Goal: Obtain resource: Download file/media

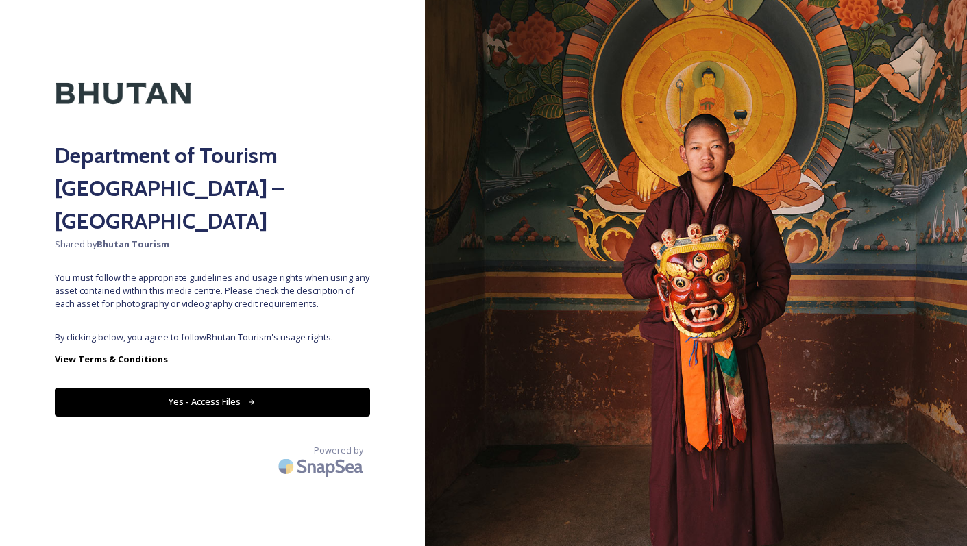
click at [201, 388] on button "Yes - Access Files" at bounding box center [212, 402] width 315 height 28
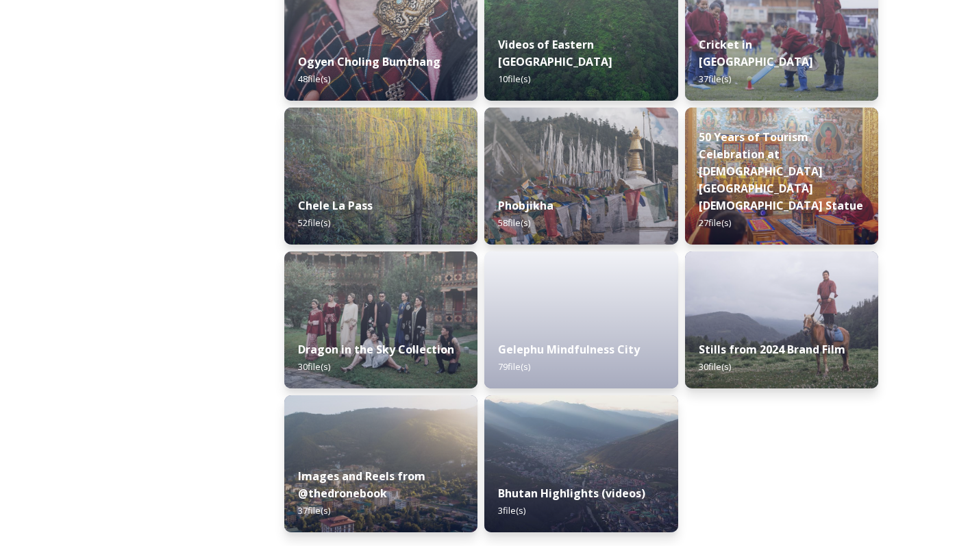
scroll to position [2159, 0]
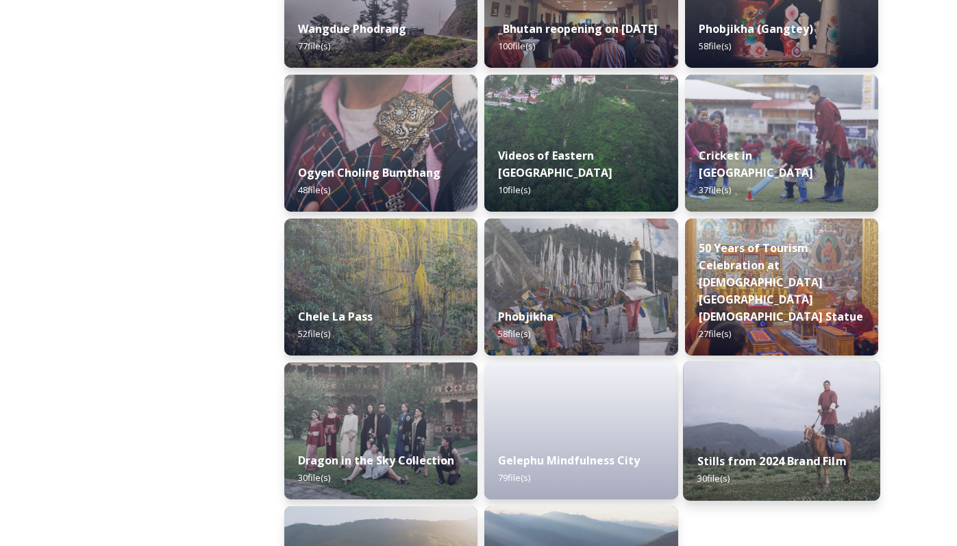
click at [847, 463] on div "Stills from 2024 Brand Film 30 file(s)" at bounding box center [781, 469] width 197 height 62
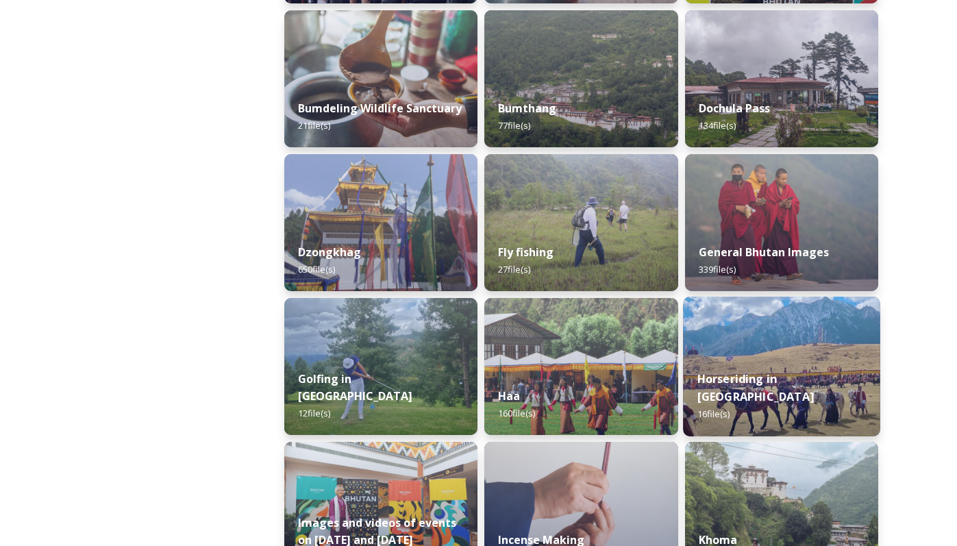
scroll to position [522, 0]
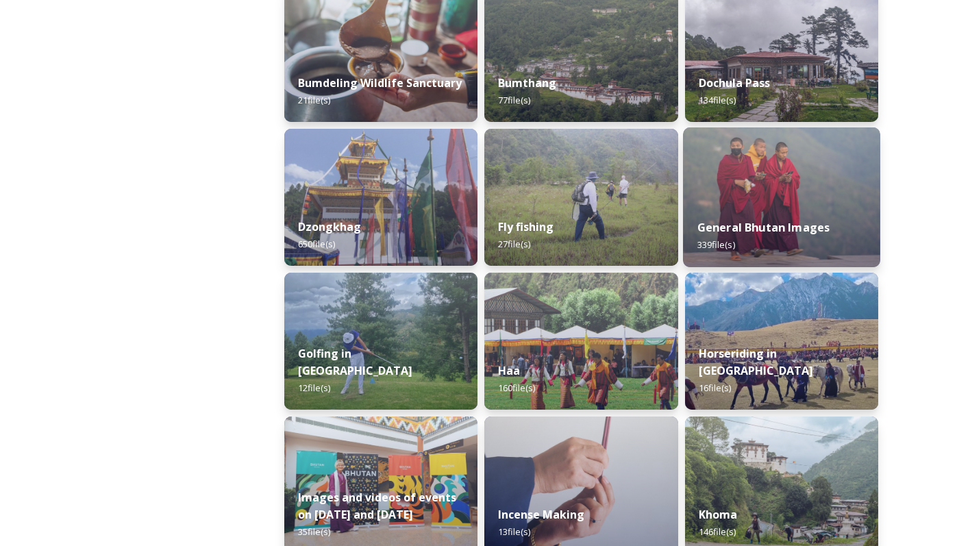
click at [811, 208] on div "General Bhutan Images 339 file(s)" at bounding box center [781, 236] width 197 height 62
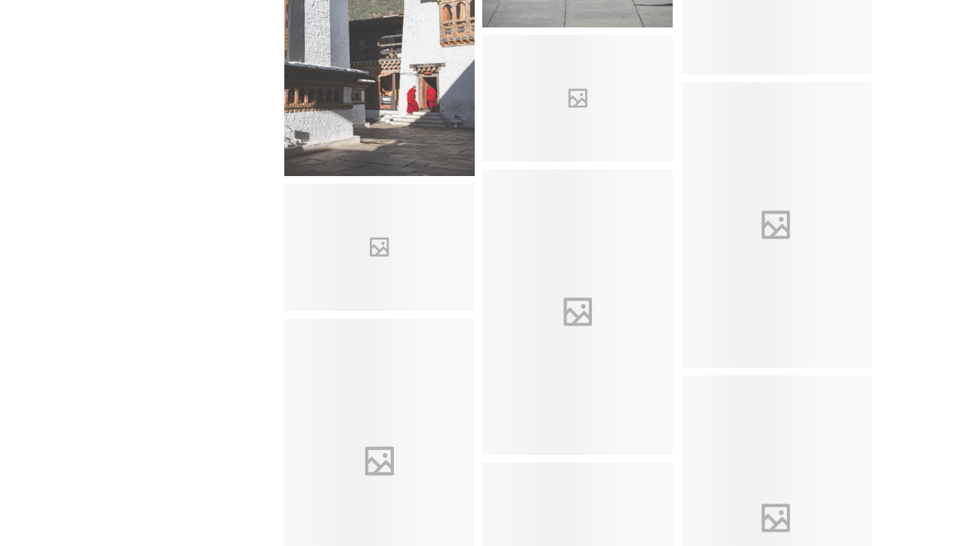
scroll to position [16541, 0]
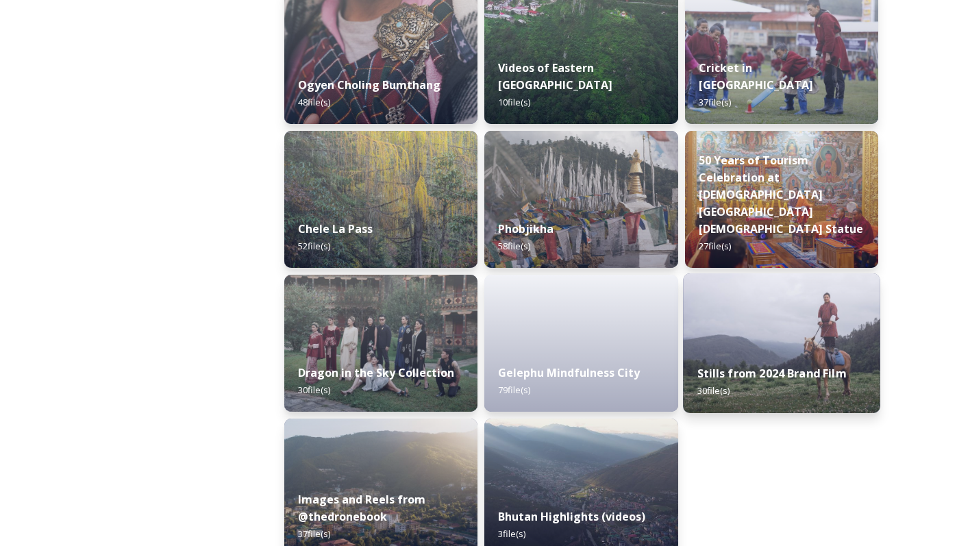
scroll to position [2270, 0]
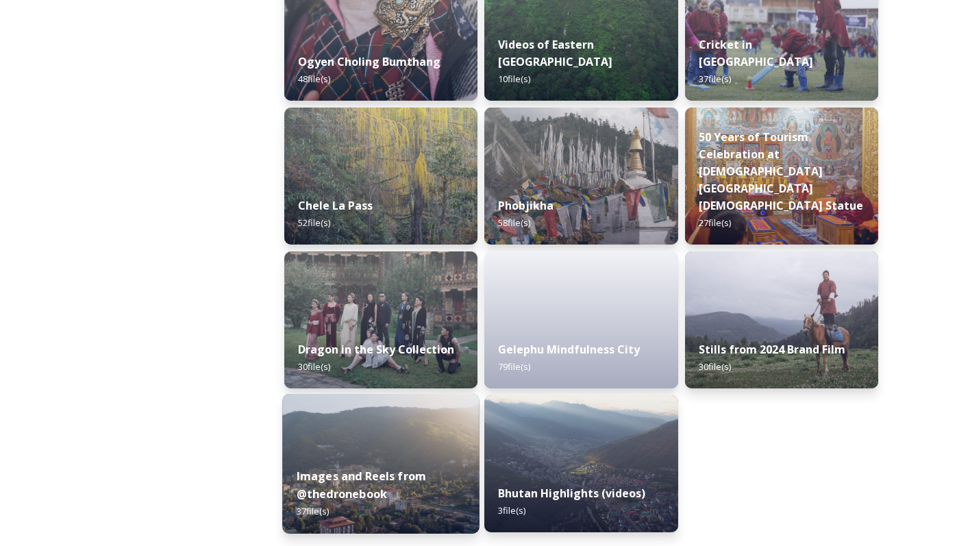
click at [362, 488] on strong "Images and Reels from @thedronebook" at bounding box center [362, 485] width 130 height 33
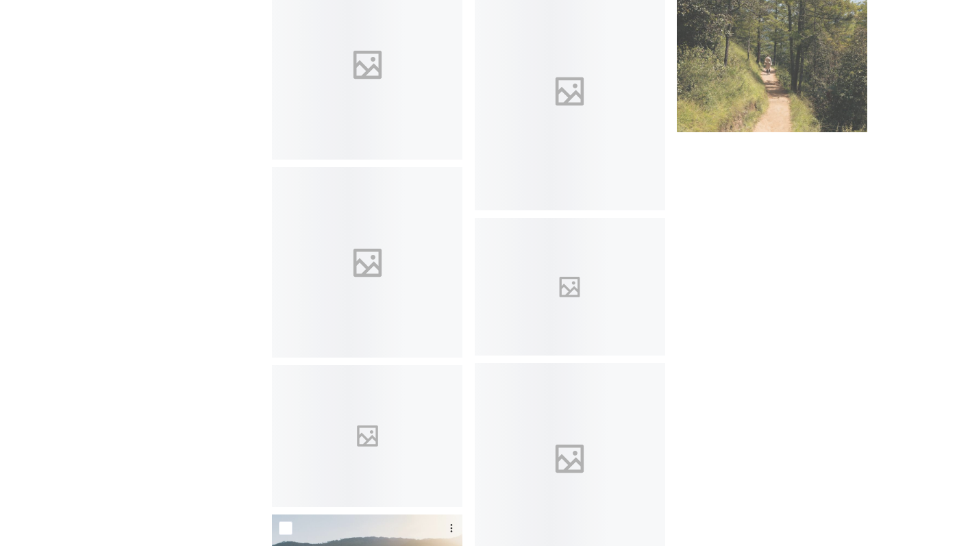
scroll to position [3340, 0]
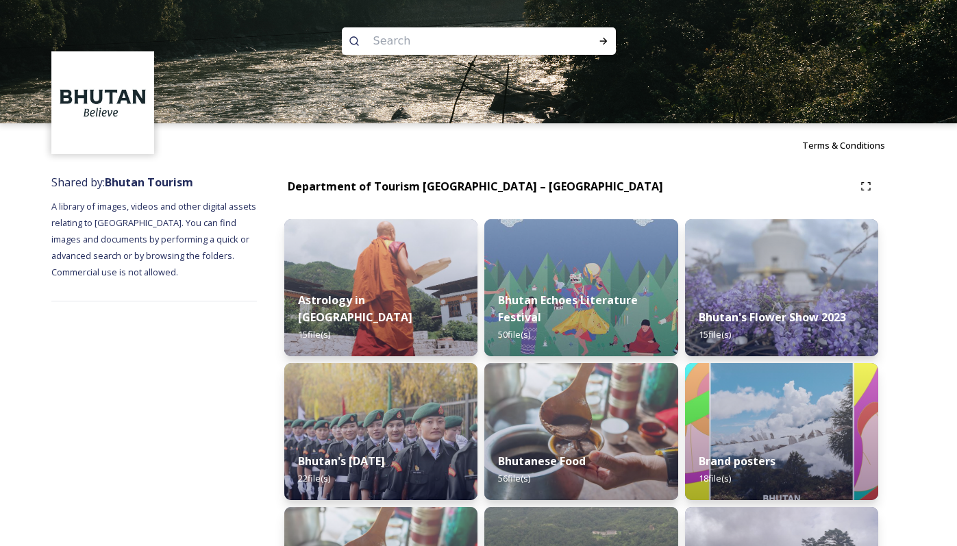
click at [475, 36] on input at bounding box center [461, 41] width 188 height 30
type input "logo"
click at [607, 39] on icon at bounding box center [603, 41] width 11 height 11
